Goal: Transaction & Acquisition: Purchase product/service

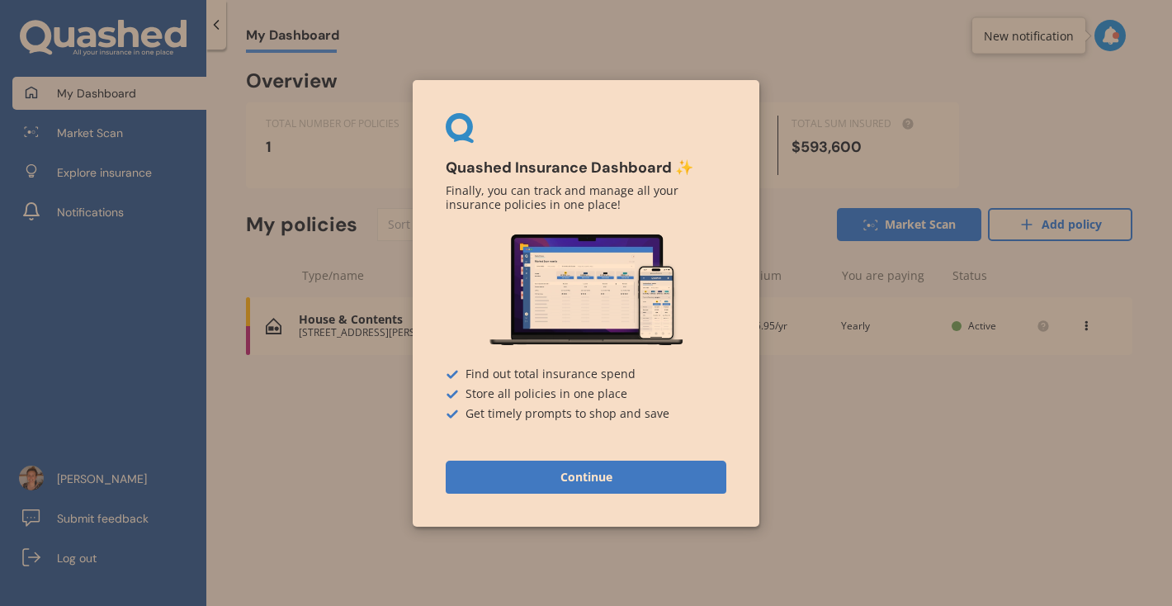
click at [598, 479] on button "Continue" at bounding box center [586, 476] width 281 height 33
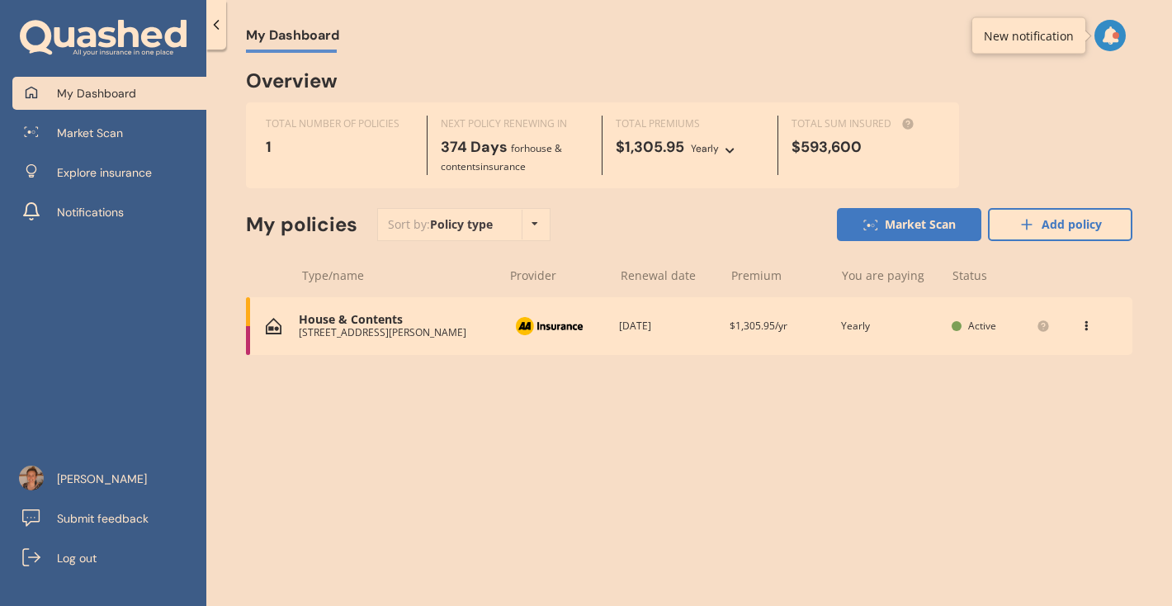
click at [1083, 322] on icon at bounding box center [1086, 323] width 12 height 10
click at [788, 461] on div "My Dashboard Overview TOTAL NUMBER OF POLICIES 1 NEXT POLICY RENEWING [DATE] fo…" at bounding box center [689, 331] width 966 height 556
click at [96, 129] on span "Market Scan" at bounding box center [90, 133] width 66 height 17
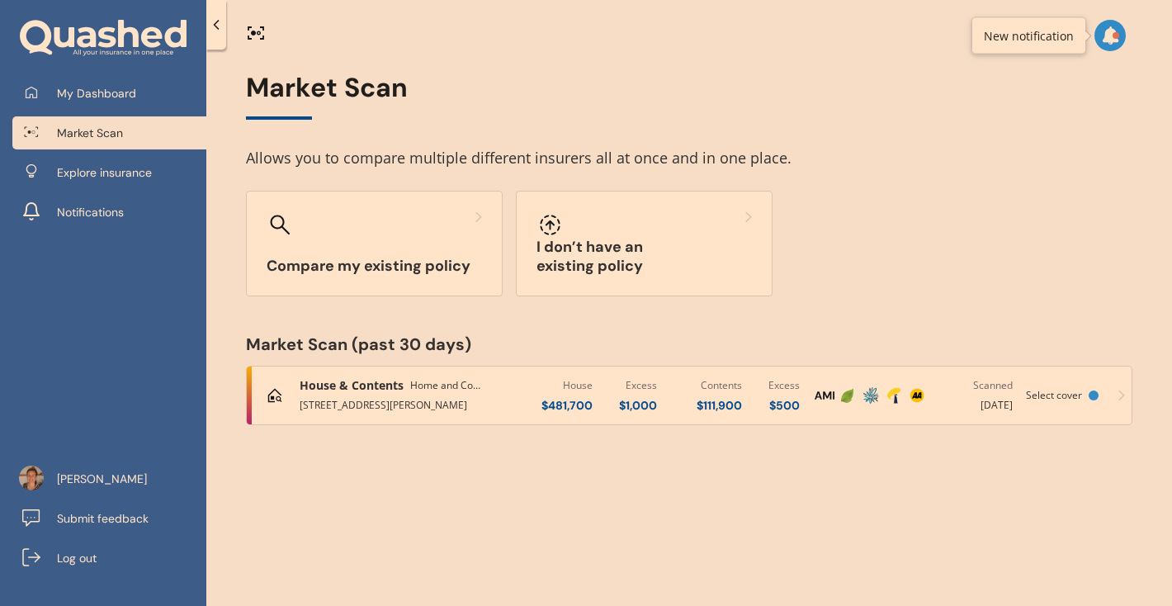
click at [362, 385] on span "House & Contents" at bounding box center [352, 385] width 104 height 17
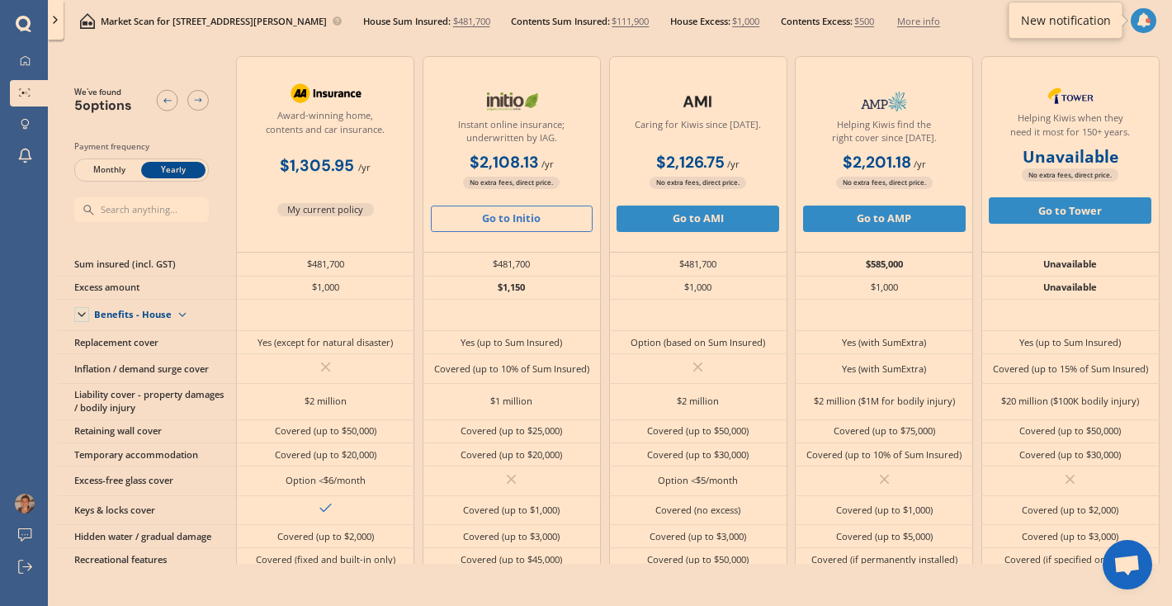
click at [516, 220] on button "Go to Initio" at bounding box center [512, 219] width 163 height 26
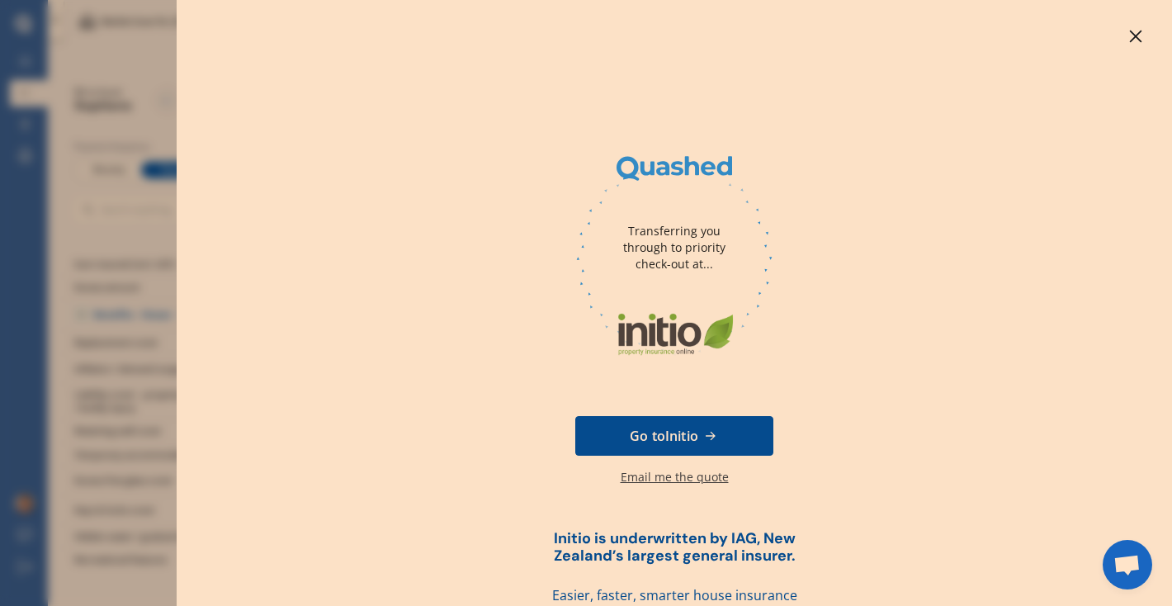
click at [1122, 23] on div "Transferring you through to priority check-out at... Go to Initio Email me the …" at bounding box center [674, 303] width 995 height 606
click at [1129, 36] on icon at bounding box center [1135, 36] width 13 height 13
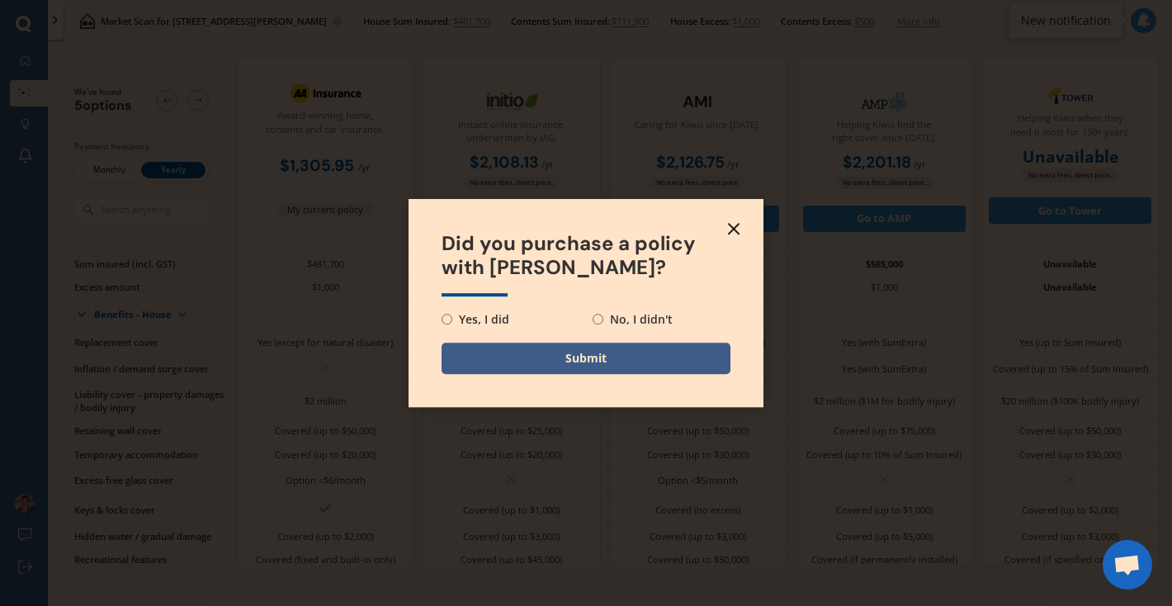
click at [730, 228] on icon at bounding box center [734, 229] width 20 height 20
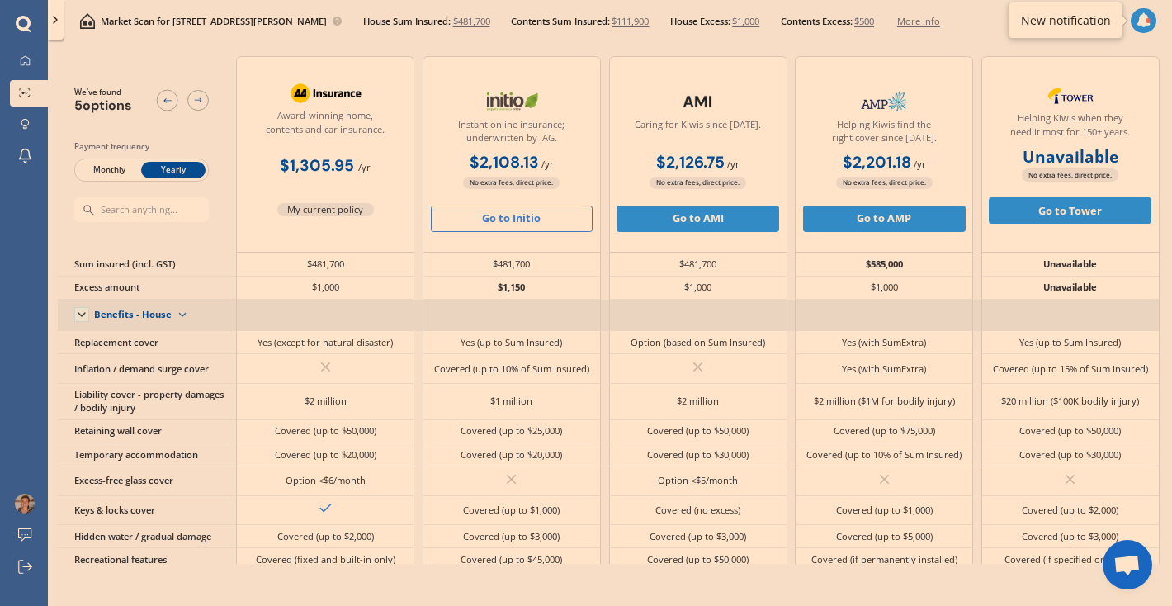
click at [175, 313] on img at bounding box center [182, 315] width 21 height 21
click at [180, 353] on div "Benefits - Contents" at bounding box center [146, 362] width 103 height 24
